Goal: Register for event/course

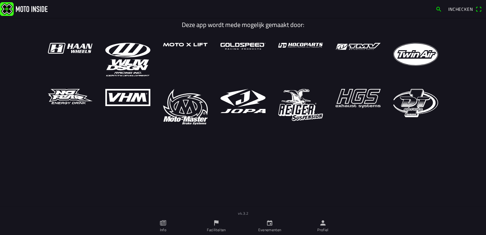
click at [269, 227] on ion-label "Evenementen" at bounding box center [269, 230] width 23 height 6
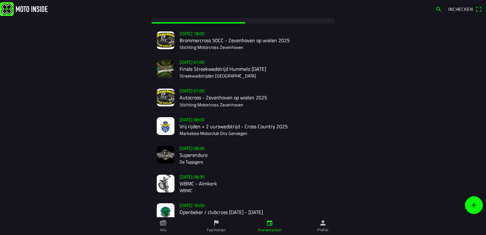
scroll to position [63, 0]
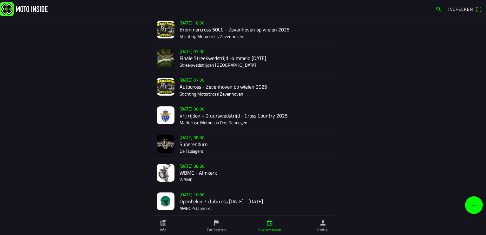
click at [183, 175] on div "[DATE] 08:30 WBMC - Almkerk WBMC" at bounding box center [255, 172] width 150 height 28
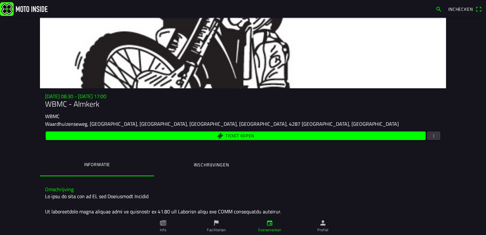
click at [431, 136] on span "button" at bounding box center [434, 135] width 6 height 9
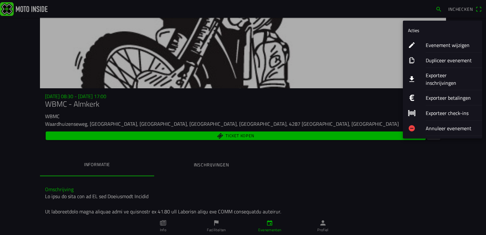
click at [444, 75] on ion-label "Exporteer inschrijvingen" at bounding box center [451, 78] width 51 height 15
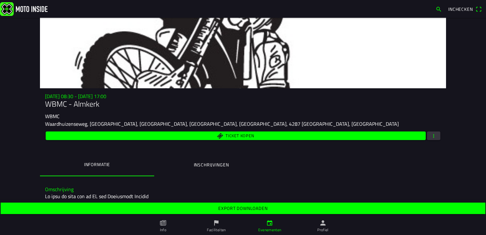
click at [0, 0] on slot "Export downloaden" at bounding box center [0, 0] width 0 height 0
